Goal: Information Seeking & Learning: Learn about a topic

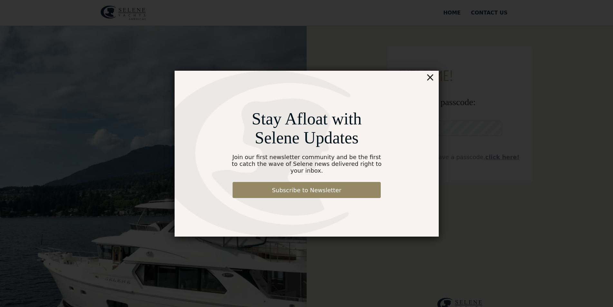
click at [431, 81] on div "×" at bounding box center [429, 77] width 9 height 13
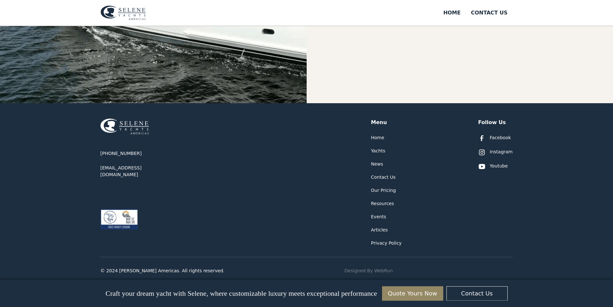
scroll to position [313, 0]
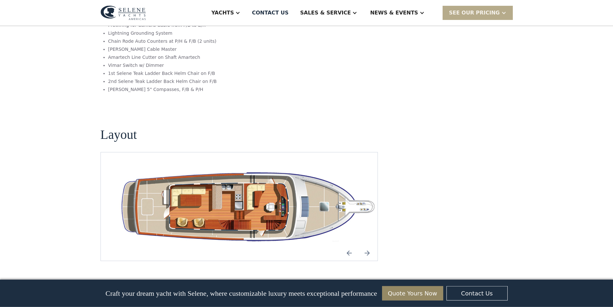
scroll to position [1125, 0]
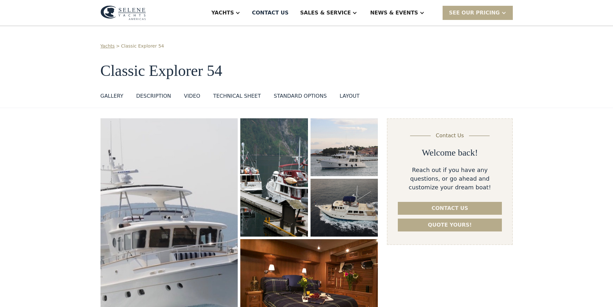
scroll to position [1125, 0]
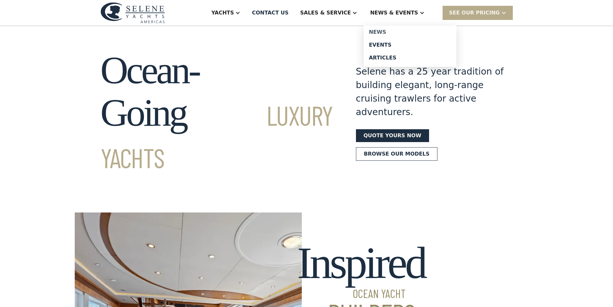
click at [396, 33] on div "News" at bounding box center [410, 32] width 82 height 5
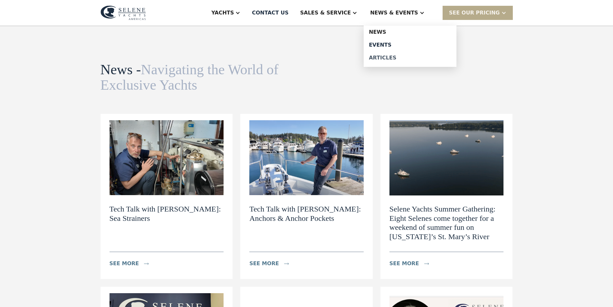
click at [394, 57] on div "Articles" at bounding box center [410, 57] width 82 height 5
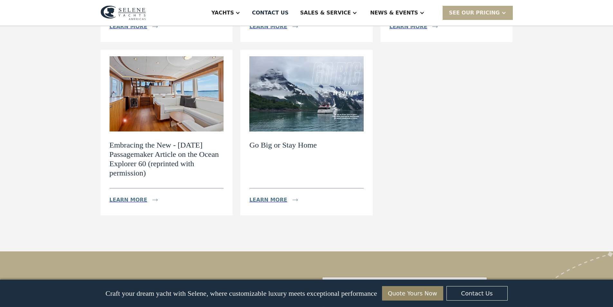
scroll to position [33, 0]
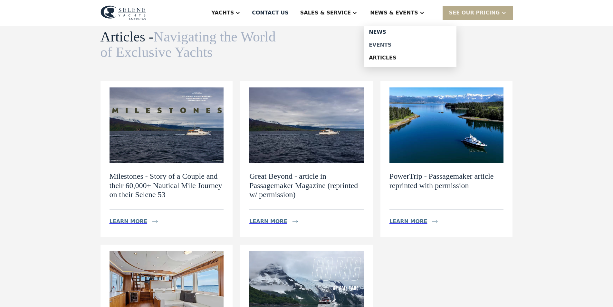
click at [395, 42] on div "Events" at bounding box center [410, 44] width 82 height 5
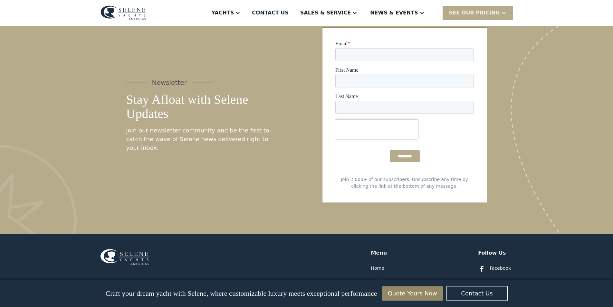
scroll to position [525, 0]
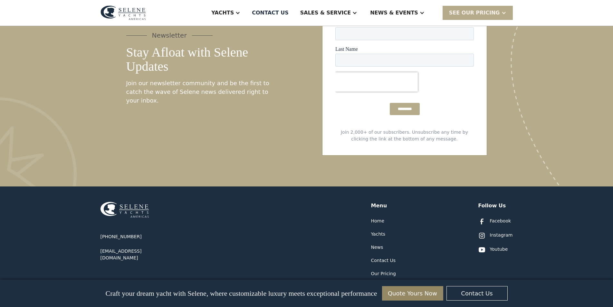
click at [491, 226] on link "Facebook" at bounding box center [494, 222] width 33 height 8
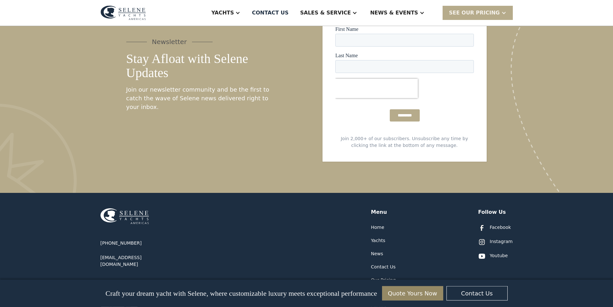
scroll to position [296, 0]
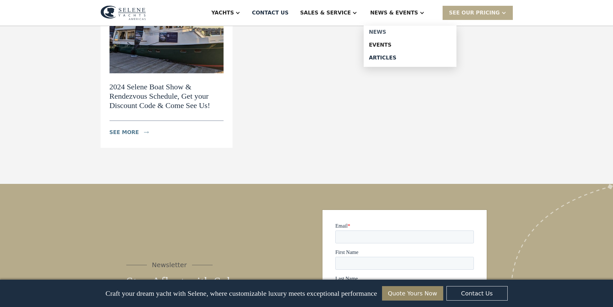
click at [397, 31] on div "News" at bounding box center [410, 32] width 82 height 5
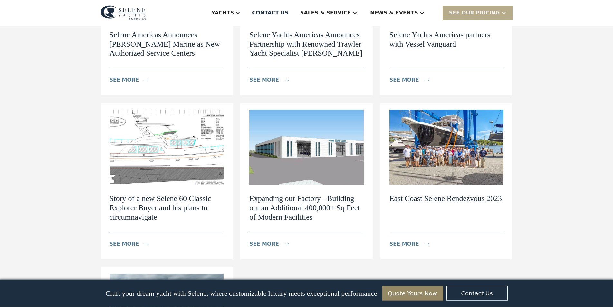
scroll to position [690, 0]
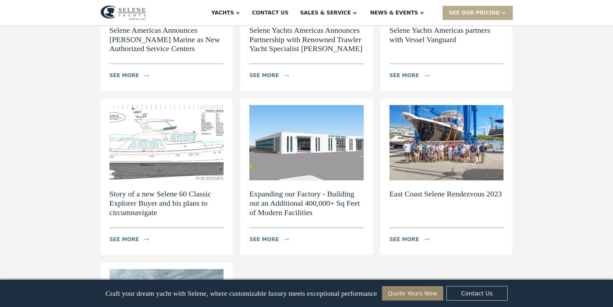
click at [157, 190] on h2 "Story of a new Selene 60 Classic Explorer Buyer and his plans to circumnavigate" at bounding box center [166, 204] width 114 height 28
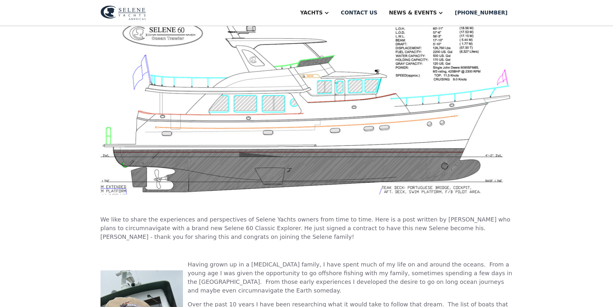
scroll to position [66, 0]
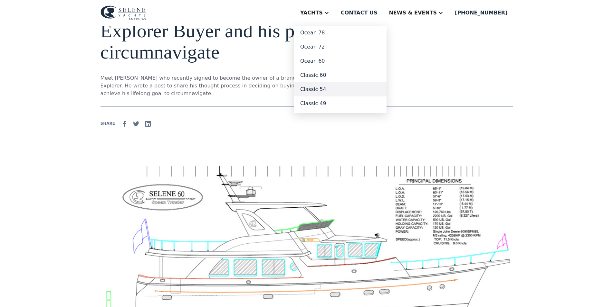
click at [347, 91] on link "Classic 54" at bounding box center [340, 89] width 93 height 14
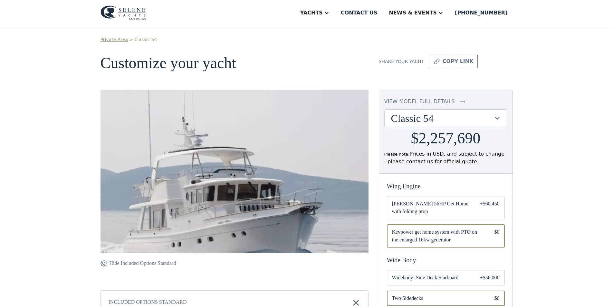
click at [500, 119] on div at bounding box center [497, 118] width 6 height 6
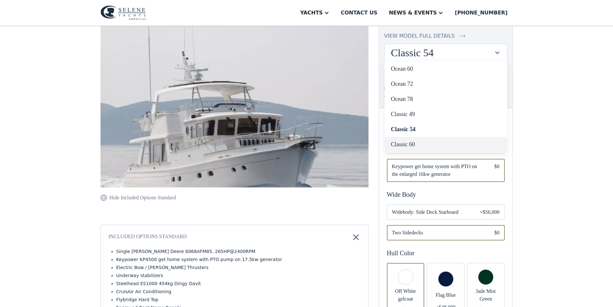
scroll to position [33, 0]
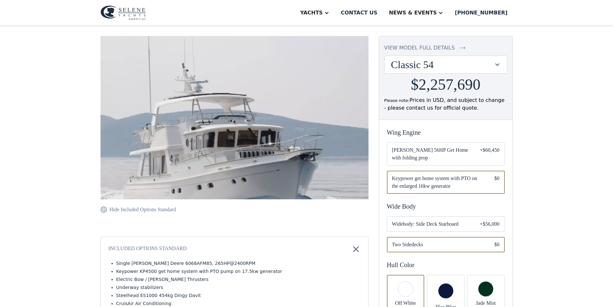
scroll to position [66, 0]
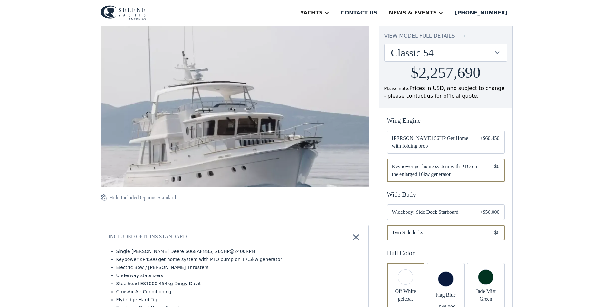
click at [483, 139] on div "+$60,450" at bounding box center [489, 142] width 20 height 15
click at [494, 169] on div "$0" at bounding box center [496, 170] width 5 height 15
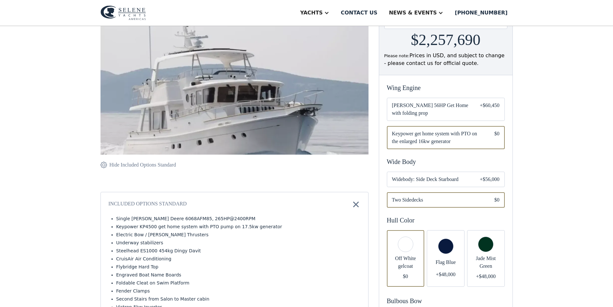
scroll to position [131, 0]
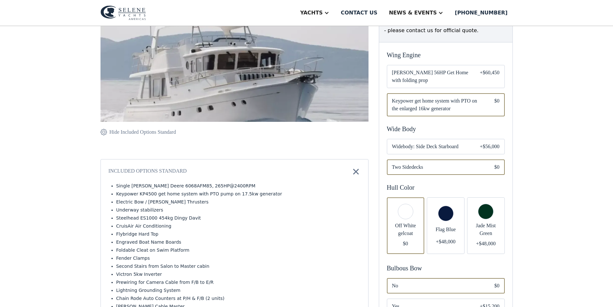
click at [484, 149] on div "+$56,000" at bounding box center [489, 147] width 20 height 8
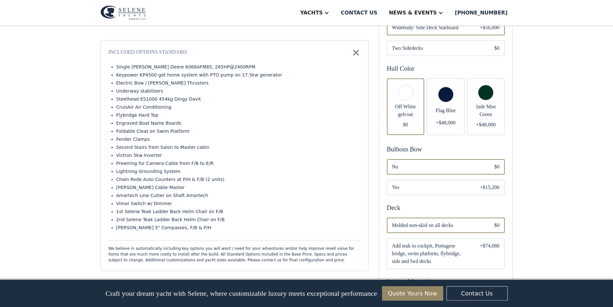
scroll to position [263, 0]
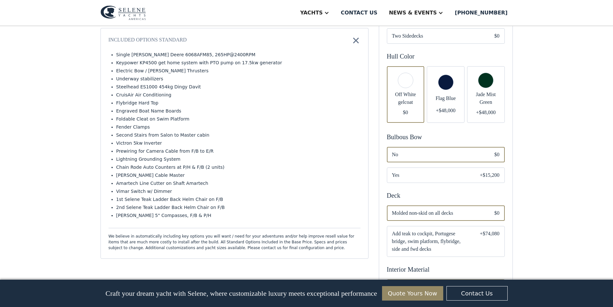
click at [466, 179] on span "Yes" at bounding box center [431, 176] width 78 height 8
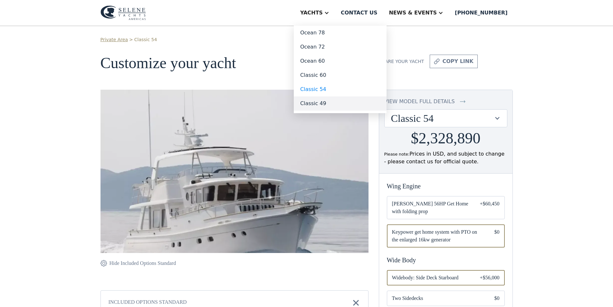
click at [342, 102] on link "Classic 49" at bounding box center [340, 104] width 93 height 14
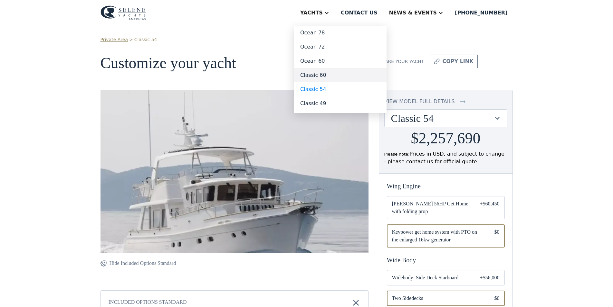
click at [338, 72] on link "Classic 60" at bounding box center [340, 75] width 93 height 14
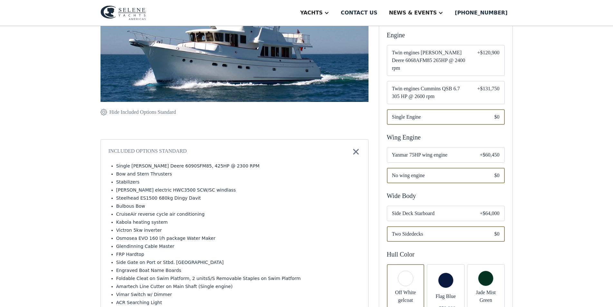
scroll to position [164, 0]
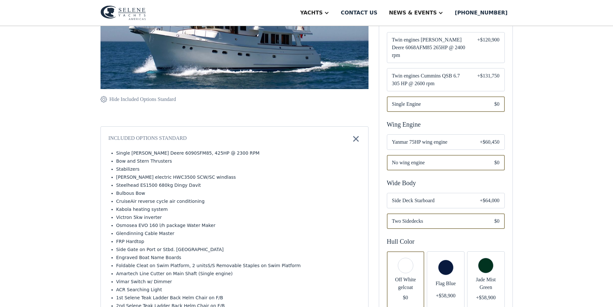
click at [443, 202] on span "Side Deck Starboard" at bounding box center [431, 201] width 78 height 8
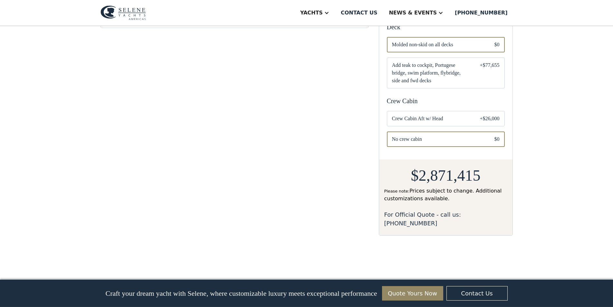
scroll to position [525, 0]
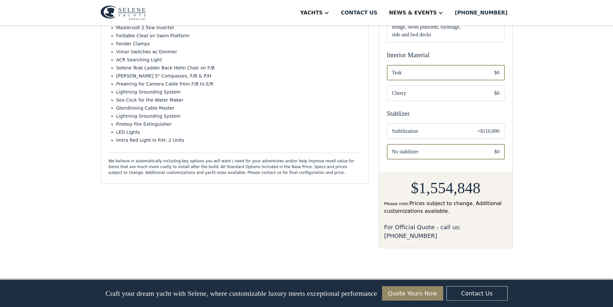
scroll to position [328, 0]
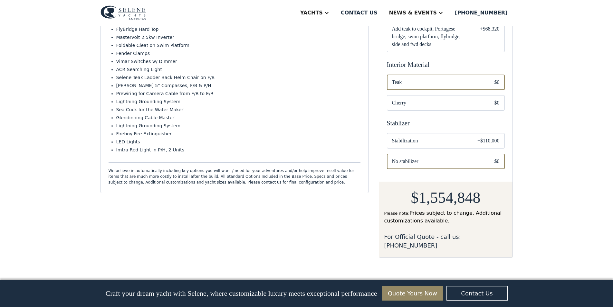
click at [436, 145] on span "Stabilization" at bounding box center [429, 141] width 75 height 8
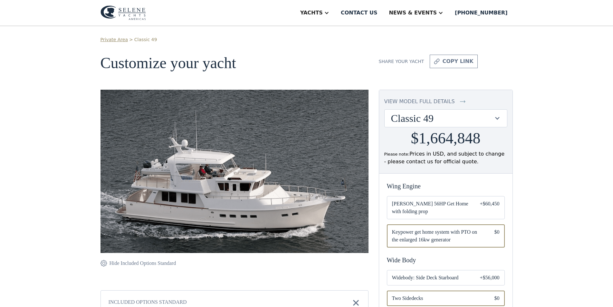
click at [443, 121] on div "Classic 49" at bounding box center [442, 118] width 103 height 12
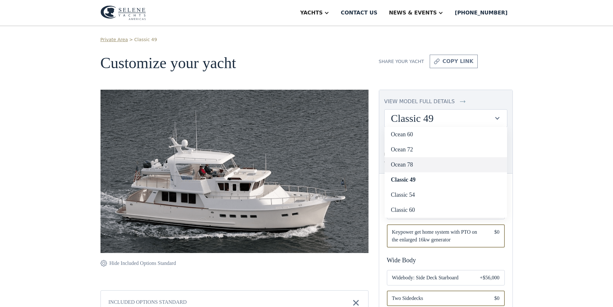
scroll to position [66, 0]
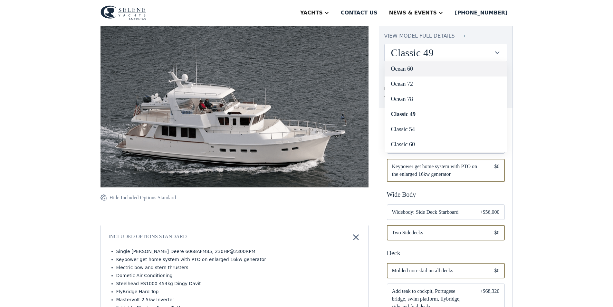
click at [416, 70] on link "Ocean 60" at bounding box center [445, 68] width 122 height 15
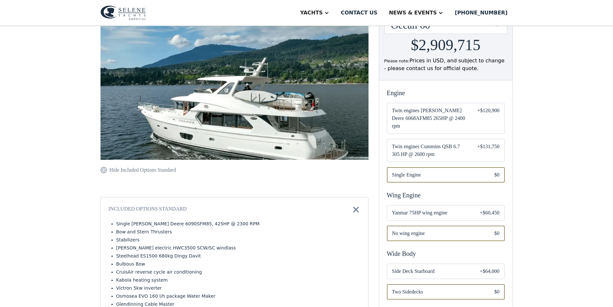
scroll to position [131, 0]
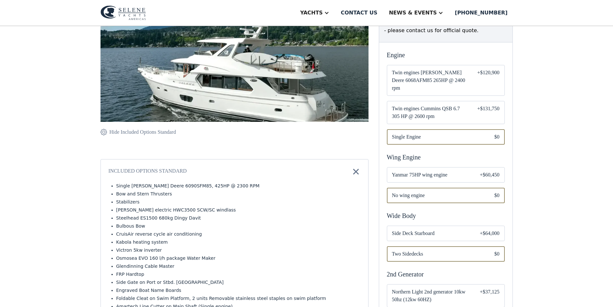
click at [412, 171] on span "Yanmar 75HP wing engine" at bounding box center [431, 175] width 78 height 8
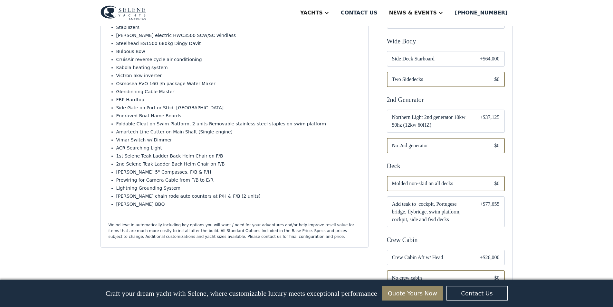
scroll to position [164, 0]
